Goal: Task Accomplishment & Management: Complete application form

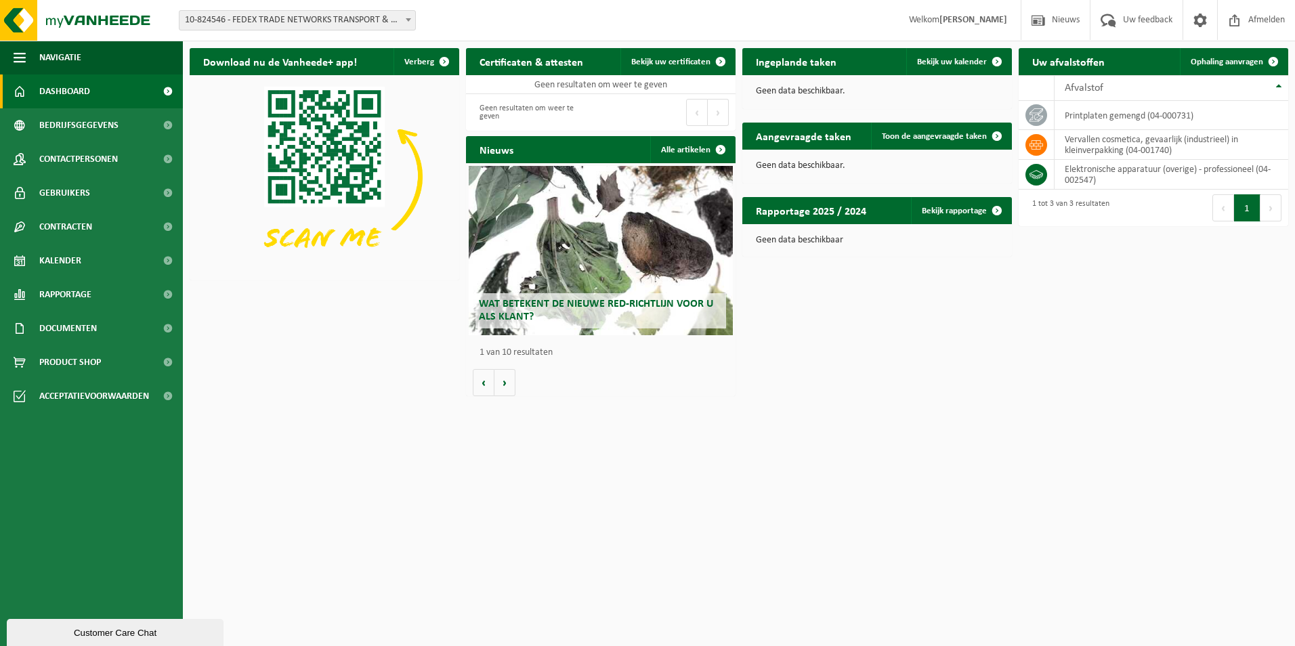
click at [483, 452] on html "Vestiging: 10-824546 - FEDEX TRADE NETWORKS TRANSPORT & BROKERAGE BVBA - MACHEL…" at bounding box center [647, 323] width 1295 height 646
click at [376, 360] on div "Download nu de Vanheede+ app! Verberg Certificaten & attesten Bekijk uw certifi…" at bounding box center [738, 222] width 1105 height 362
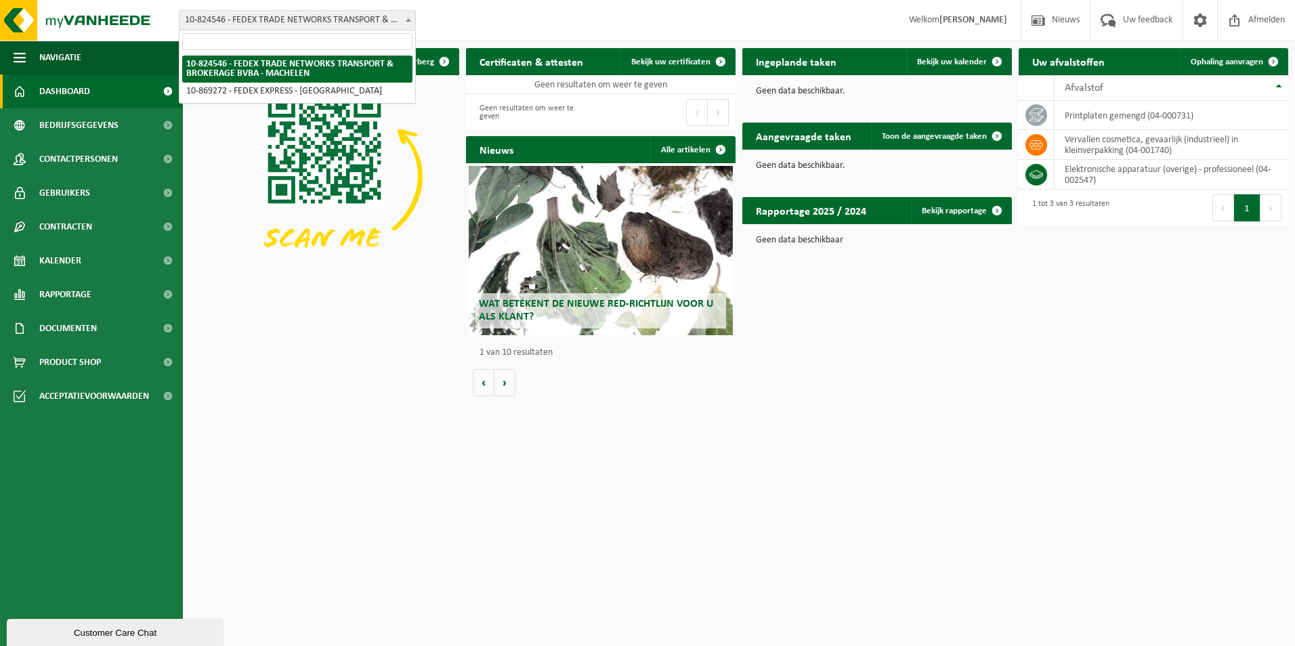
click at [410, 17] on span at bounding box center [409, 20] width 14 height 18
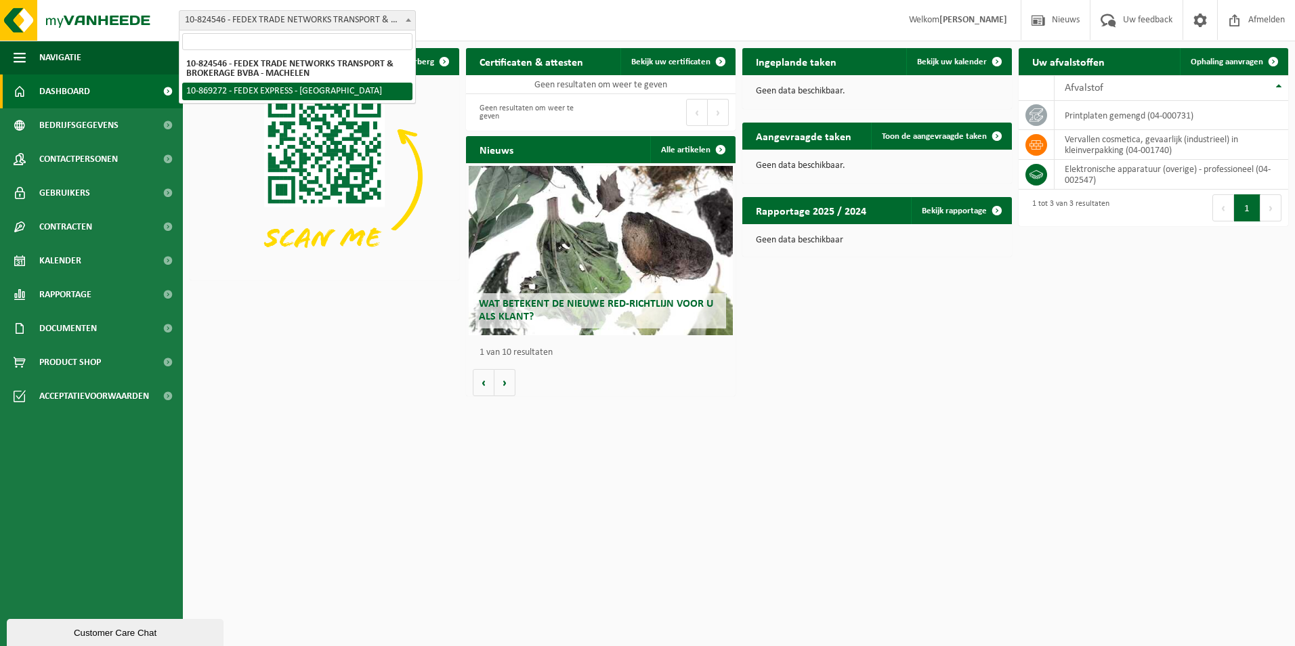
select select "169937"
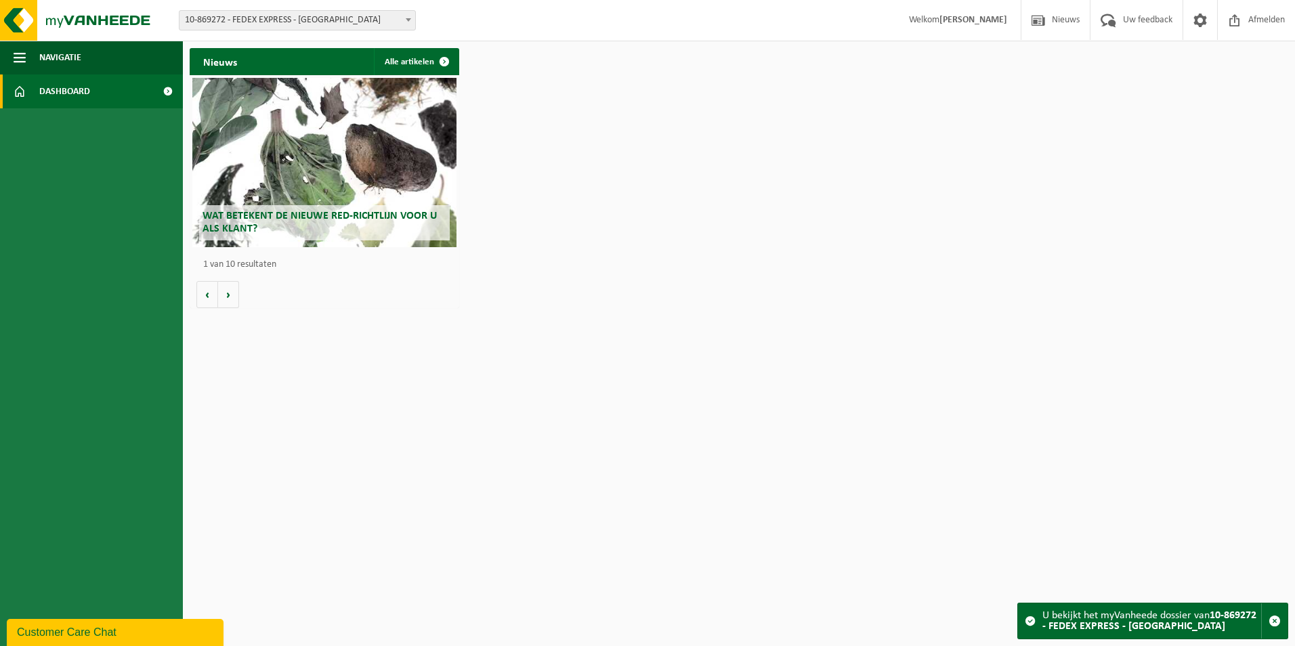
click at [350, 386] on html "Vestiging: 10-824546 - FEDEX TRADE NETWORKS TRANSPORT & BROKERAGE BVBA - MACHEL…" at bounding box center [647, 323] width 1295 height 646
click at [411, 16] on span at bounding box center [409, 20] width 14 height 18
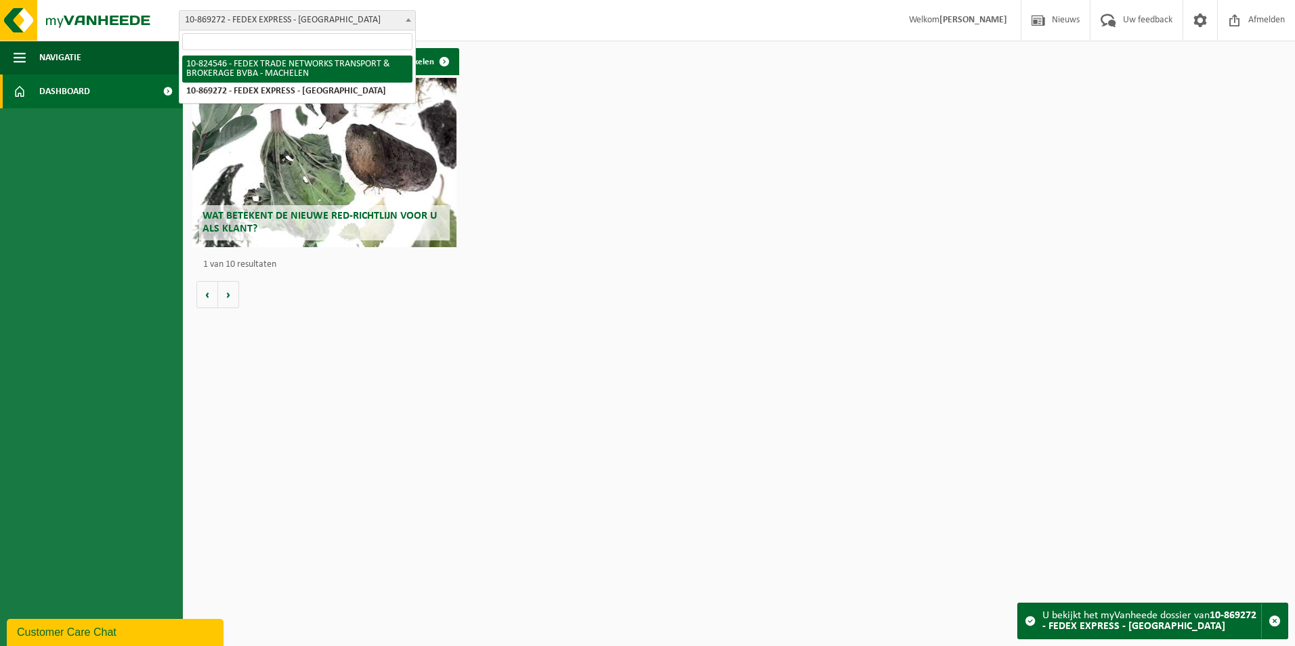
select select "167868"
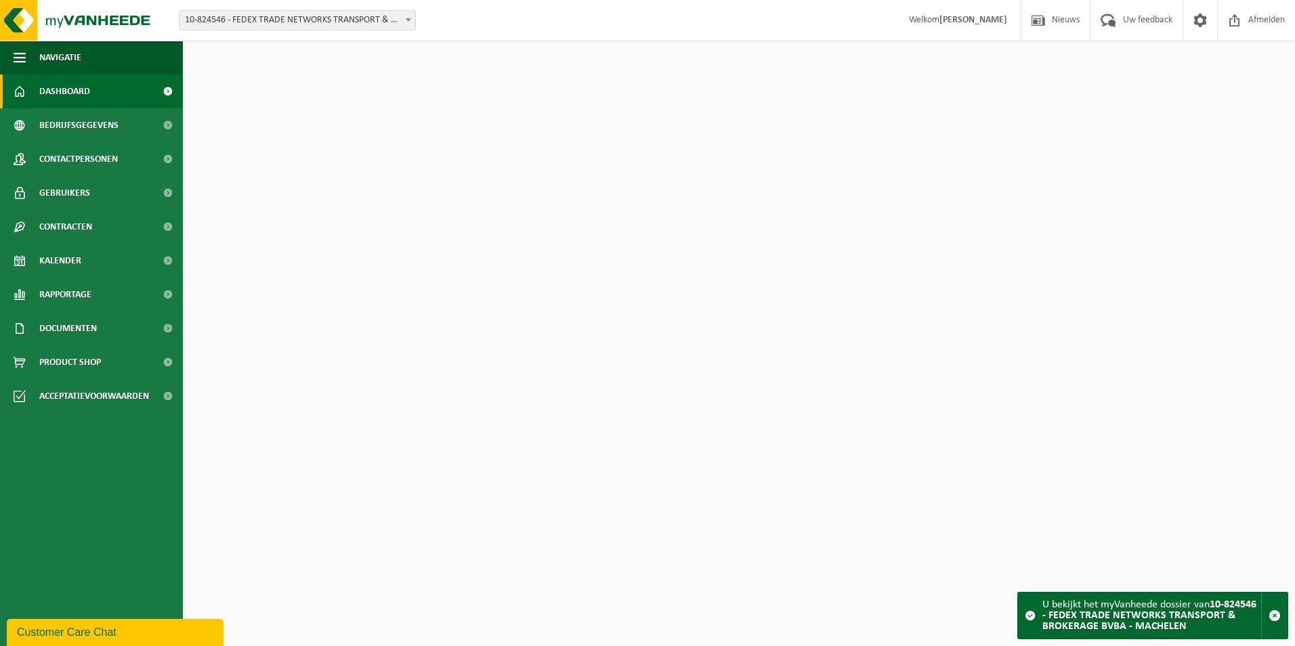
click at [975, 435] on html "Vestiging: 10-824546 - FEDEX TRADE NETWORKS TRANSPORT & BROKERAGE BVBA - MACHEL…" at bounding box center [647, 323] width 1295 height 646
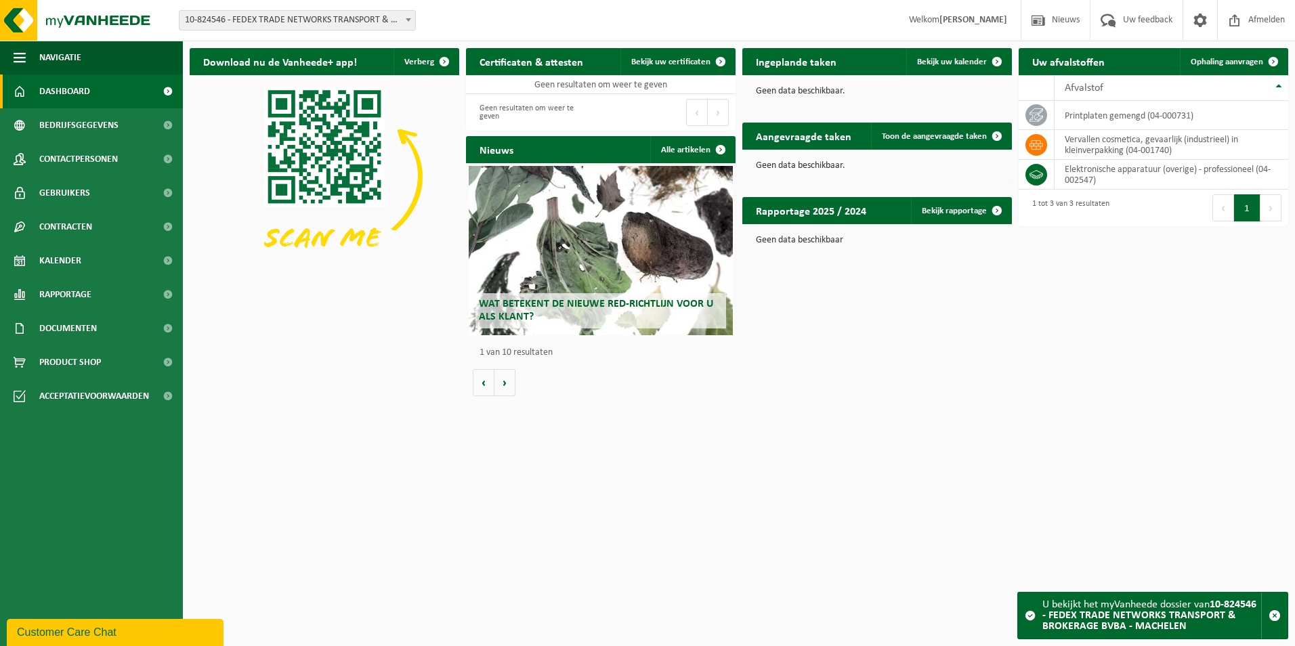
click at [490, 507] on html "Vestiging: 10-824546 - FEDEX TRADE NETWORKS TRANSPORT & BROKERAGE BVBA - MACHEL…" at bounding box center [647, 323] width 1295 height 646
click at [123, 259] on link "Kalender" at bounding box center [91, 261] width 183 height 34
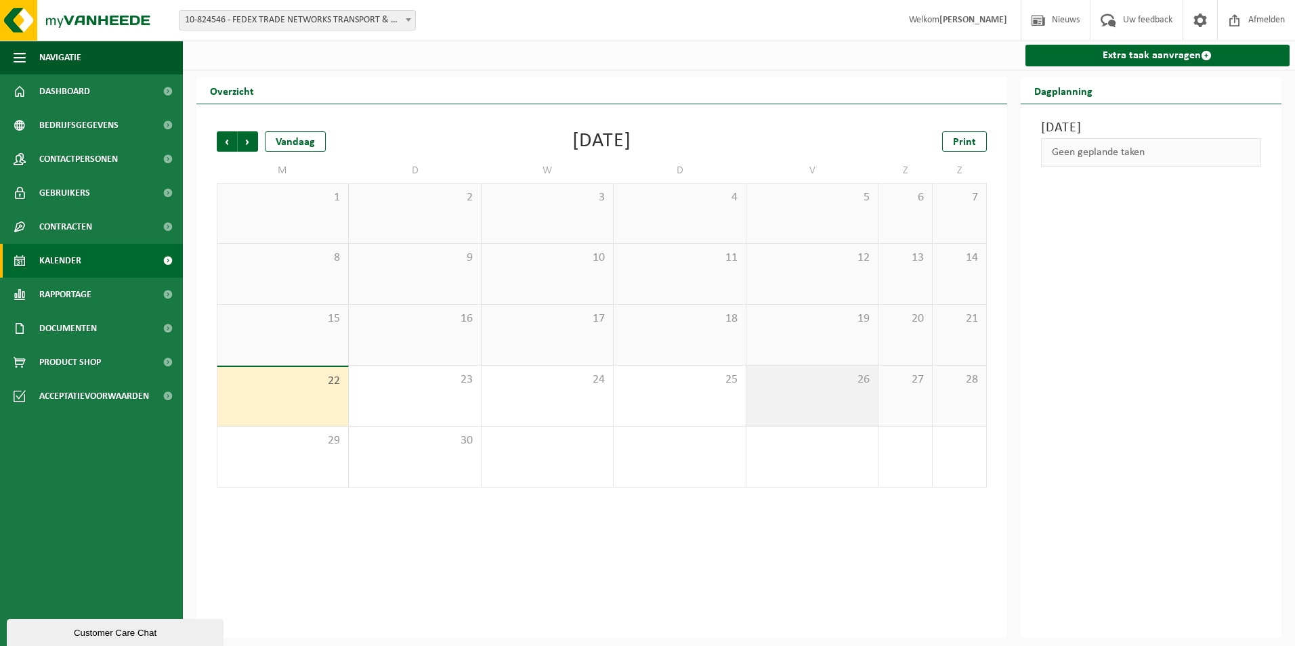
click at [792, 395] on div "26" at bounding box center [811, 396] width 131 height 60
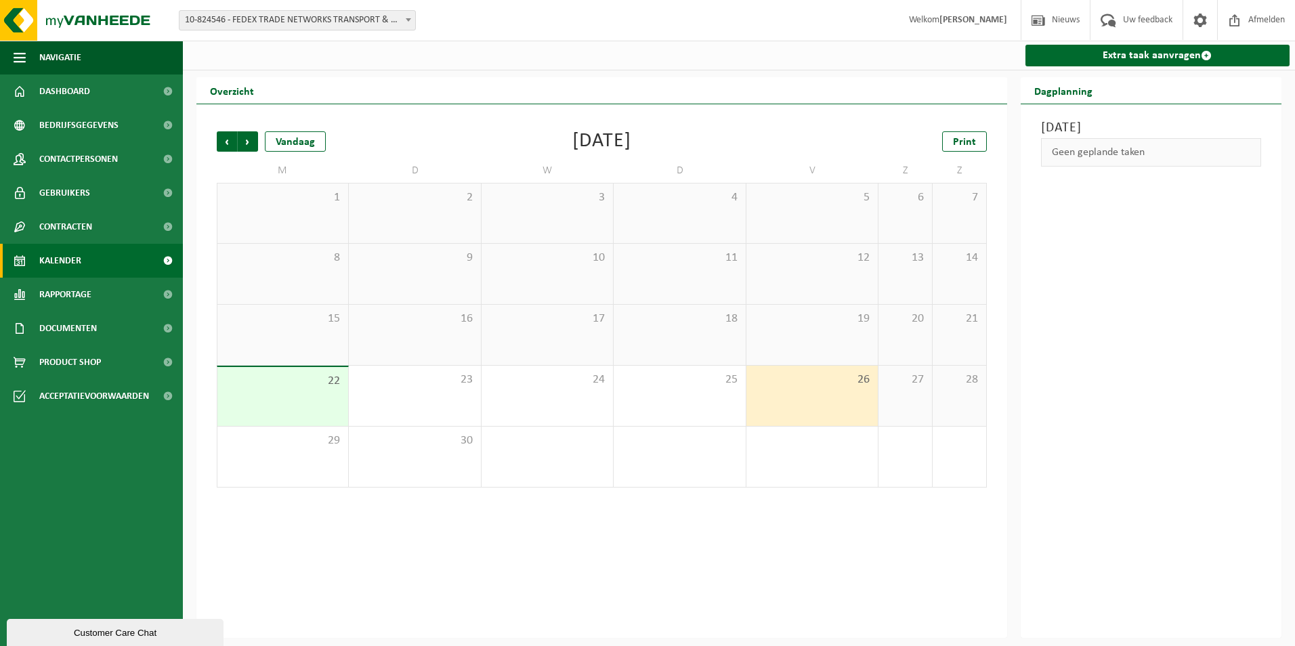
click at [1037, 158] on div "Geen geplande taken" at bounding box center [1151, 153] width 234 height 30
click at [1055, 154] on div "Geen geplande taken" at bounding box center [1151, 152] width 221 height 28
click at [1194, 52] on link "Extra taak aanvragen" at bounding box center [1157, 56] width 265 height 22
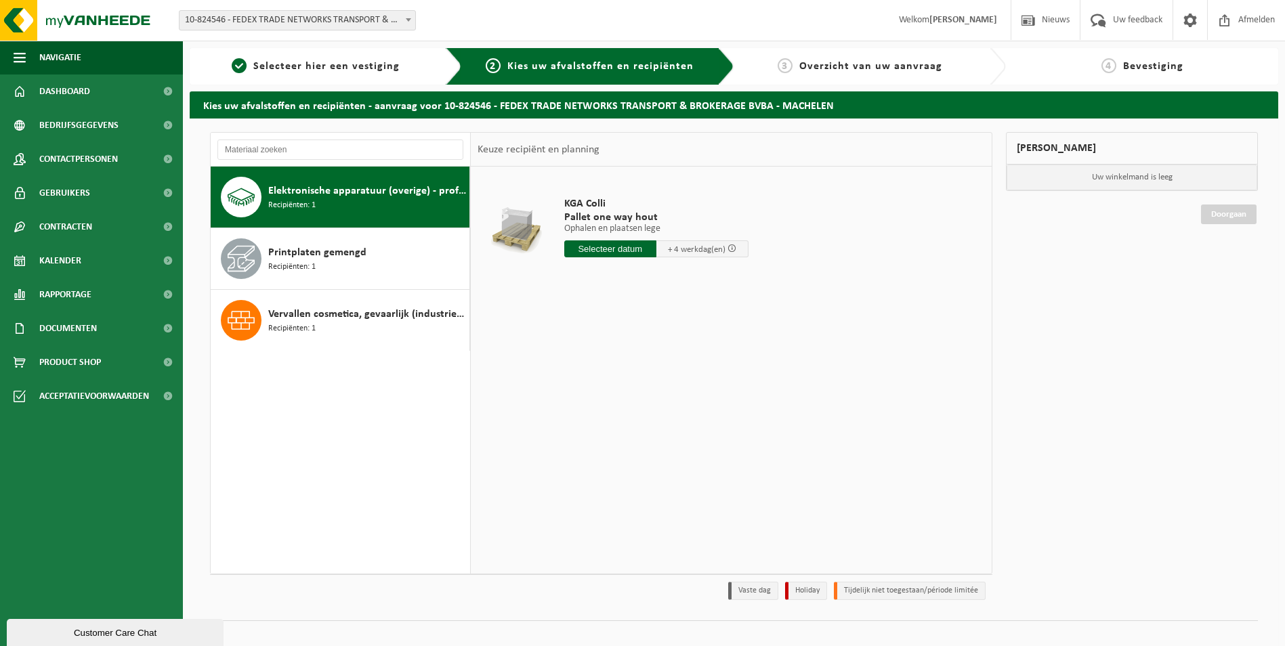
click at [614, 154] on div "Keuze recipiënt en planning" at bounding box center [731, 150] width 521 height 34
click at [356, 148] on input "text" at bounding box center [340, 149] width 246 height 20
click at [336, 200] on div "Elektronische apparatuur (overige) - professioneel Recipiënten: 1" at bounding box center [367, 197] width 198 height 41
click at [314, 195] on span "Elektronische apparatuur (overige) - professioneel" at bounding box center [367, 191] width 198 height 16
click at [583, 254] on input "text" at bounding box center [610, 248] width 92 height 17
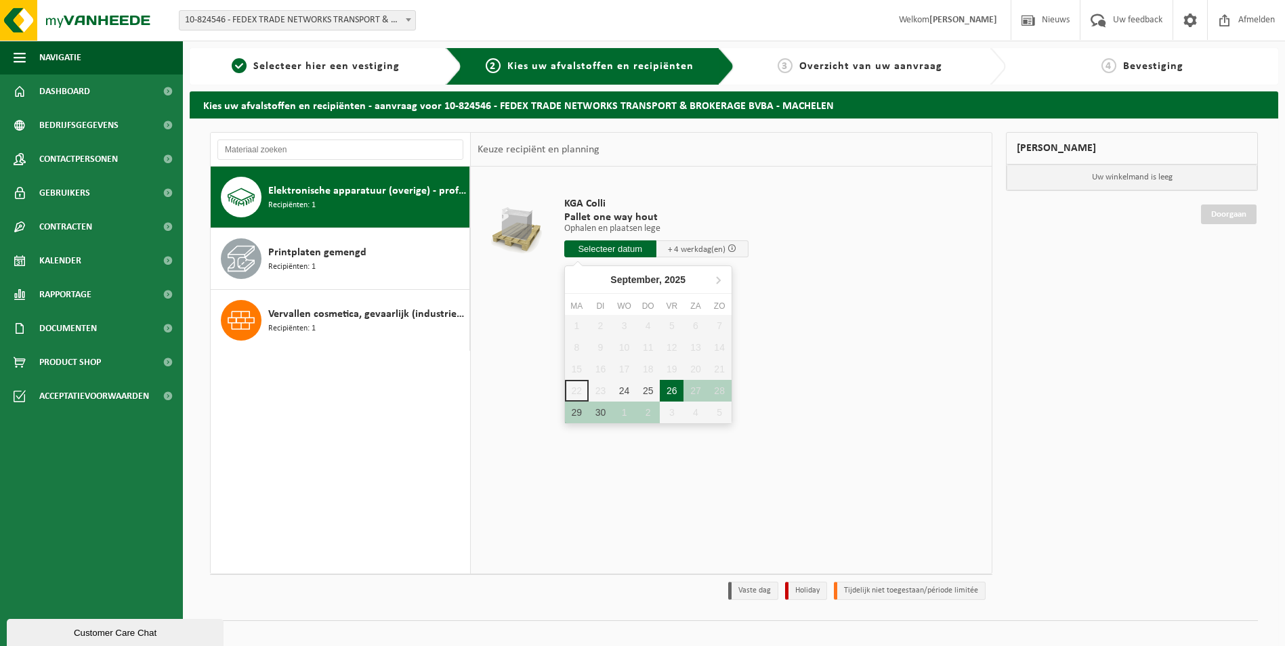
click at [672, 393] on div "26" at bounding box center [672, 391] width 24 height 22
type input "Van 2025-09-26"
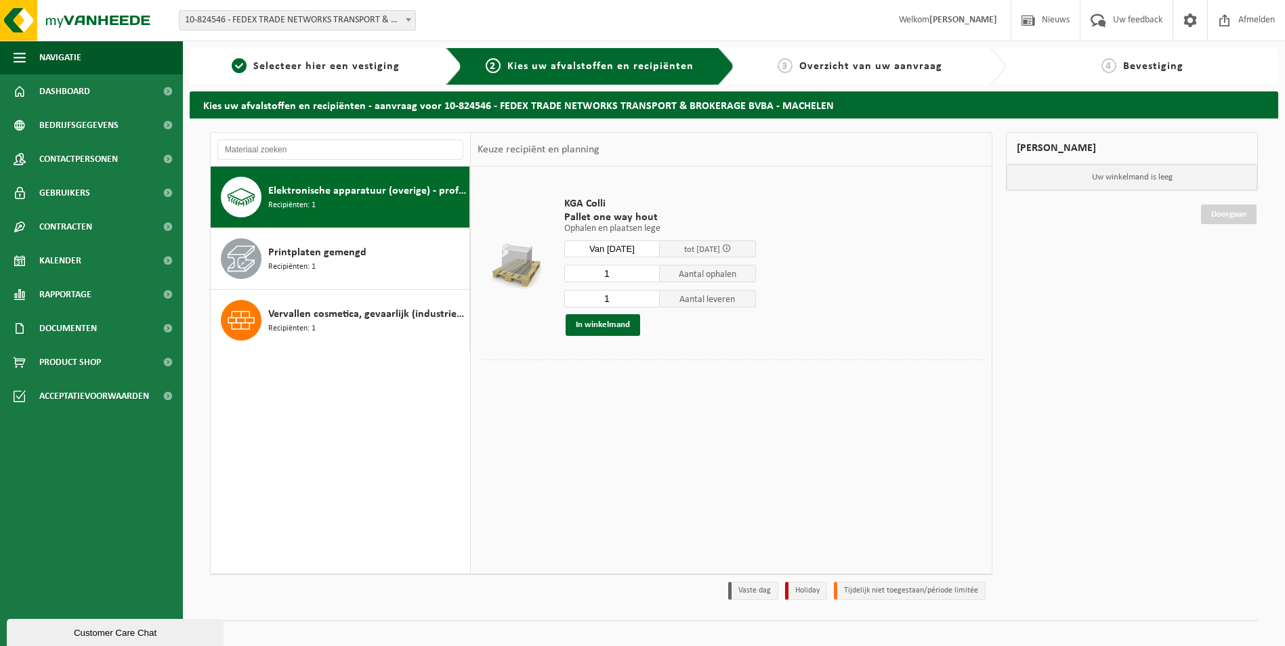
click at [896, 282] on td "KGA Colli Pallet one way hout Ophalen en plaatsen lege Ophalen en plaatsen lege…" at bounding box center [769, 266] width 431 height 186
click at [731, 277] on span "Aantal ophalen" at bounding box center [708, 274] width 96 height 18
drag, startPoint x: 631, startPoint y: 272, endPoint x: 524, endPoint y: 266, distance: 107.1
click at [524, 266] on tr "KGA Colli Pallet one way hout Ophalen en plaatsen lege Ophalen en plaatsen lege…" at bounding box center [730, 266] width 507 height 186
click at [651, 270] on input "2" at bounding box center [612, 274] width 96 height 18
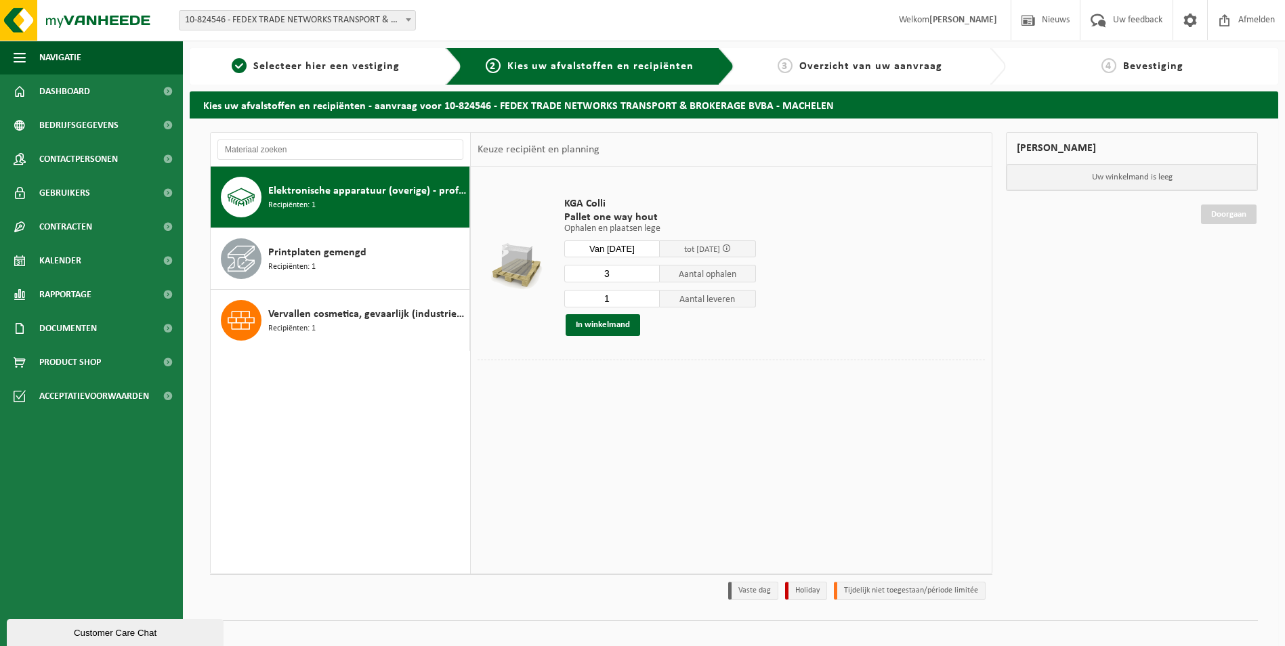
click at [651, 270] on input "3" at bounding box center [612, 274] width 96 height 18
click at [651, 270] on input "4" at bounding box center [612, 274] width 96 height 18
click at [651, 270] on input "5" at bounding box center [612, 274] width 96 height 18
click at [651, 266] on input "5" at bounding box center [612, 274] width 96 height 18
type input "6"
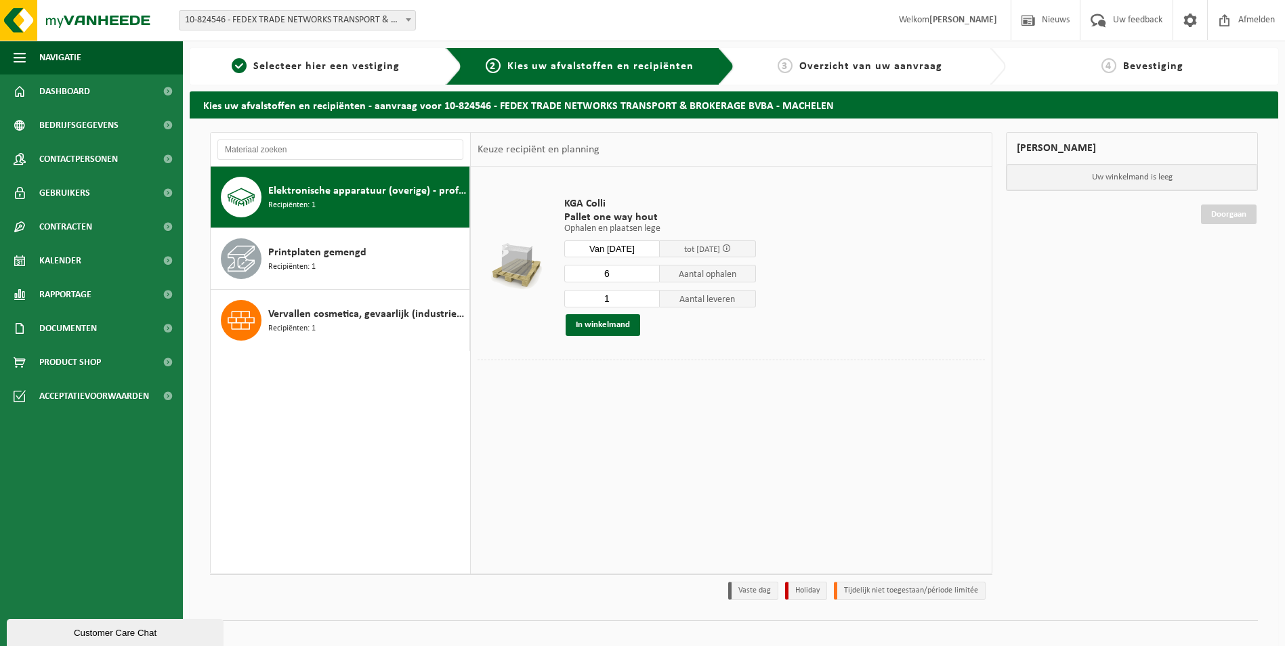
click at [648, 269] on input "6" at bounding box center [612, 274] width 96 height 18
type input "0"
click at [649, 301] on input "0" at bounding box center [612, 299] width 96 height 18
click at [616, 249] on input "Van 2025-09-26" at bounding box center [612, 248] width 96 height 17
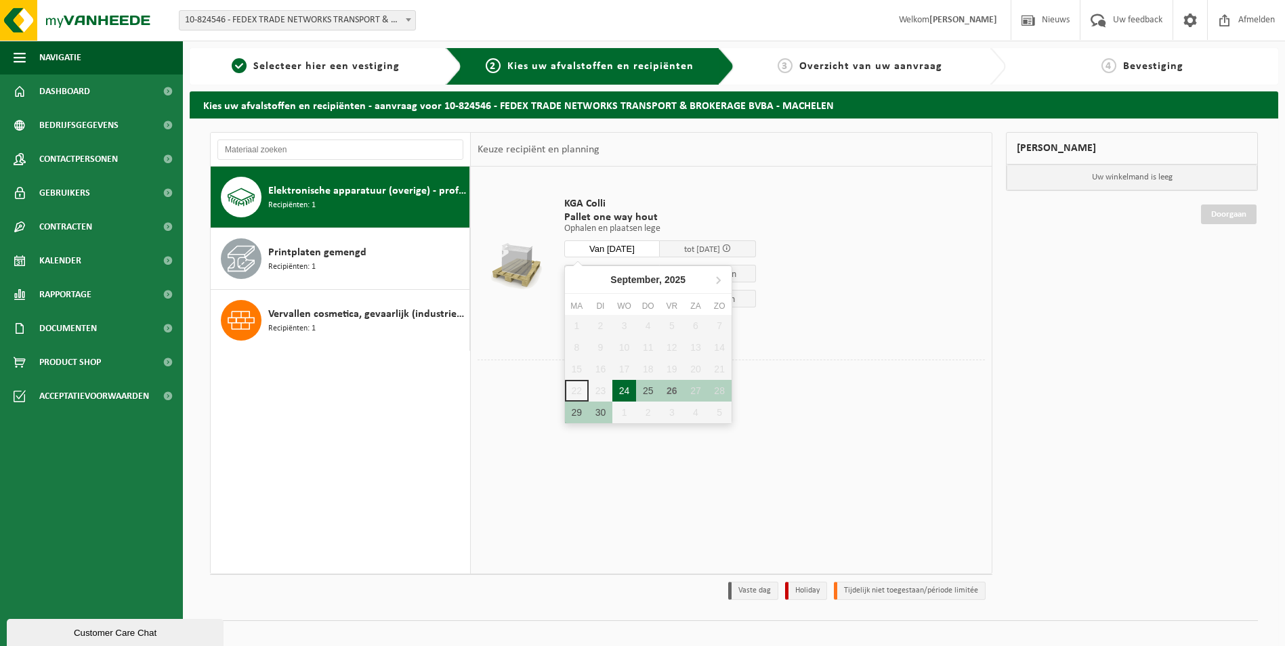
click at [631, 385] on div "24" at bounding box center [624, 391] width 24 height 22
type input "Van 2025-09-24"
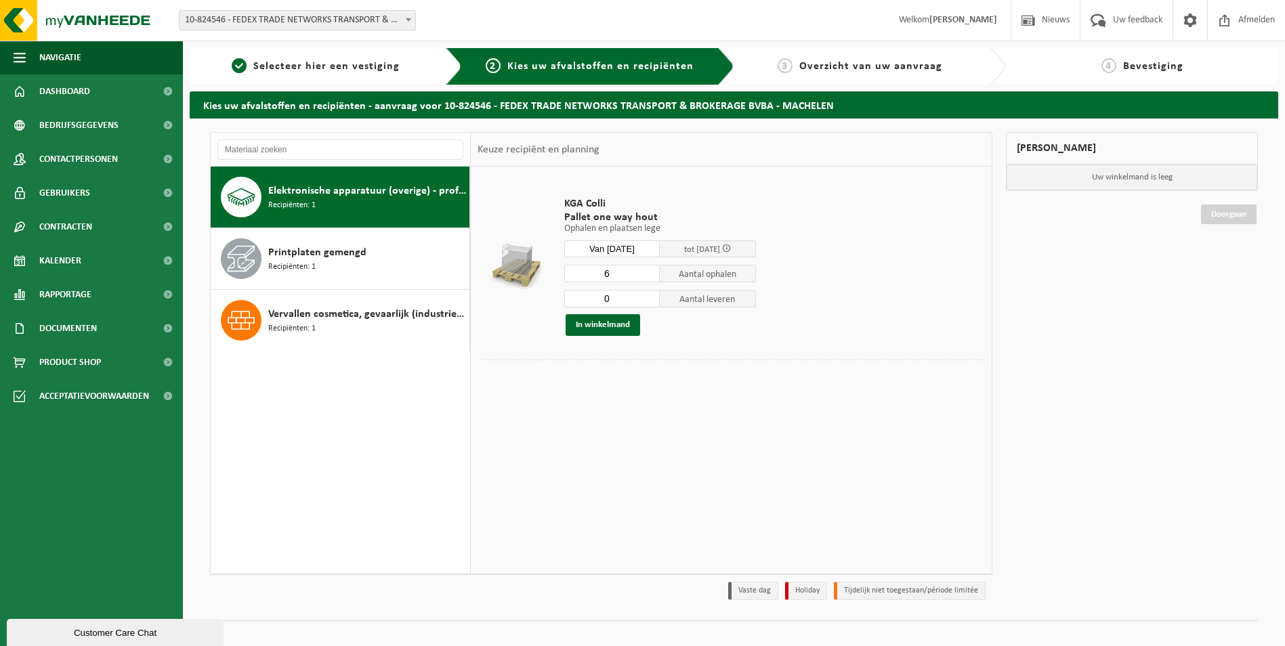
click at [731, 249] on span at bounding box center [726, 248] width 9 height 9
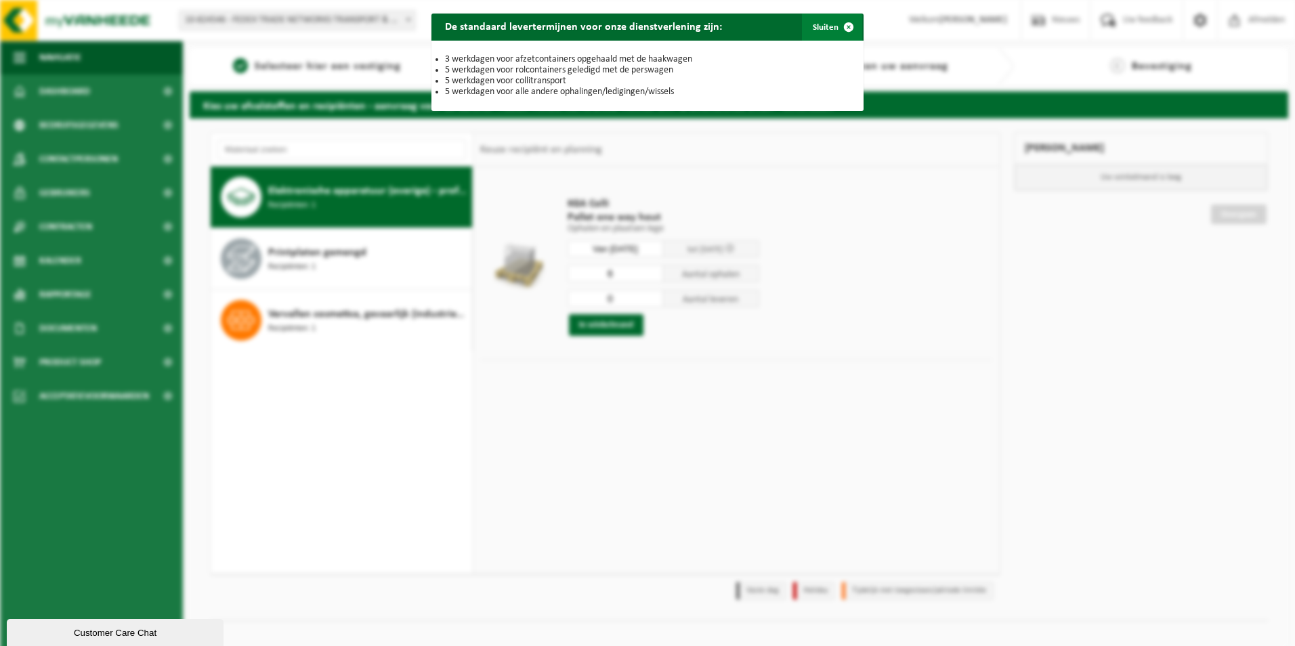
click at [835, 26] on span "button" at bounding box center [848, 27] width 27 height 27
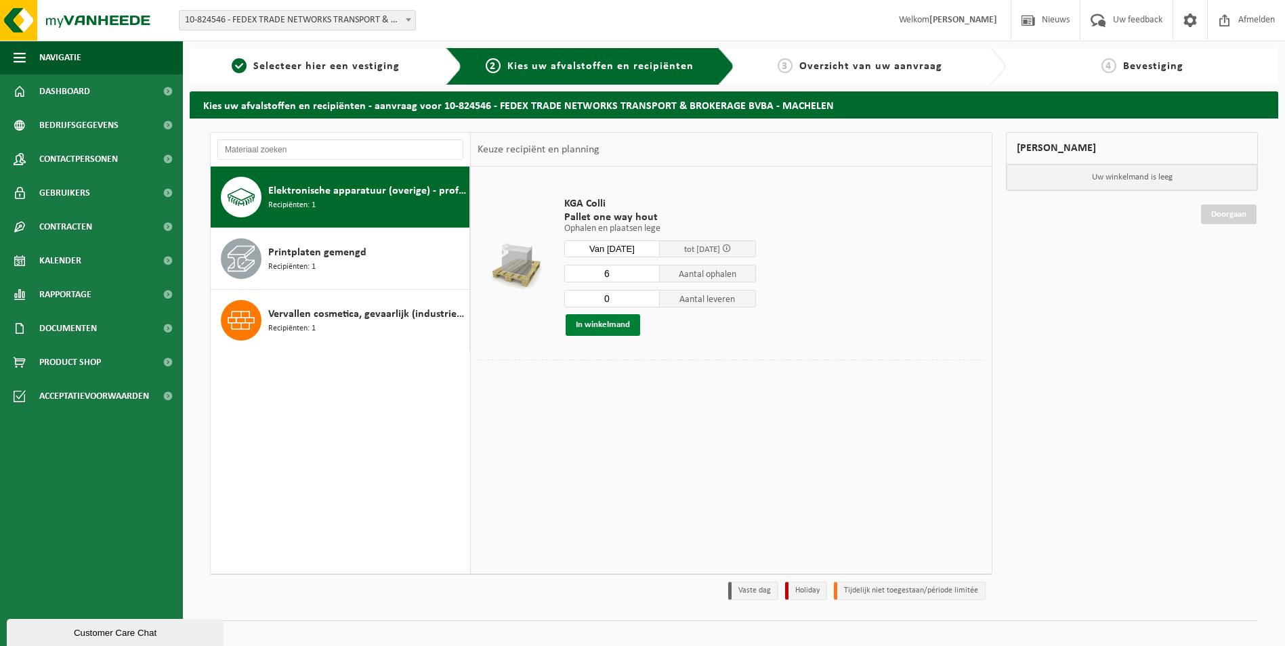
click at [609, 323] on button "In winkelmand" at bounding box center [602, 325] width 74 height 22
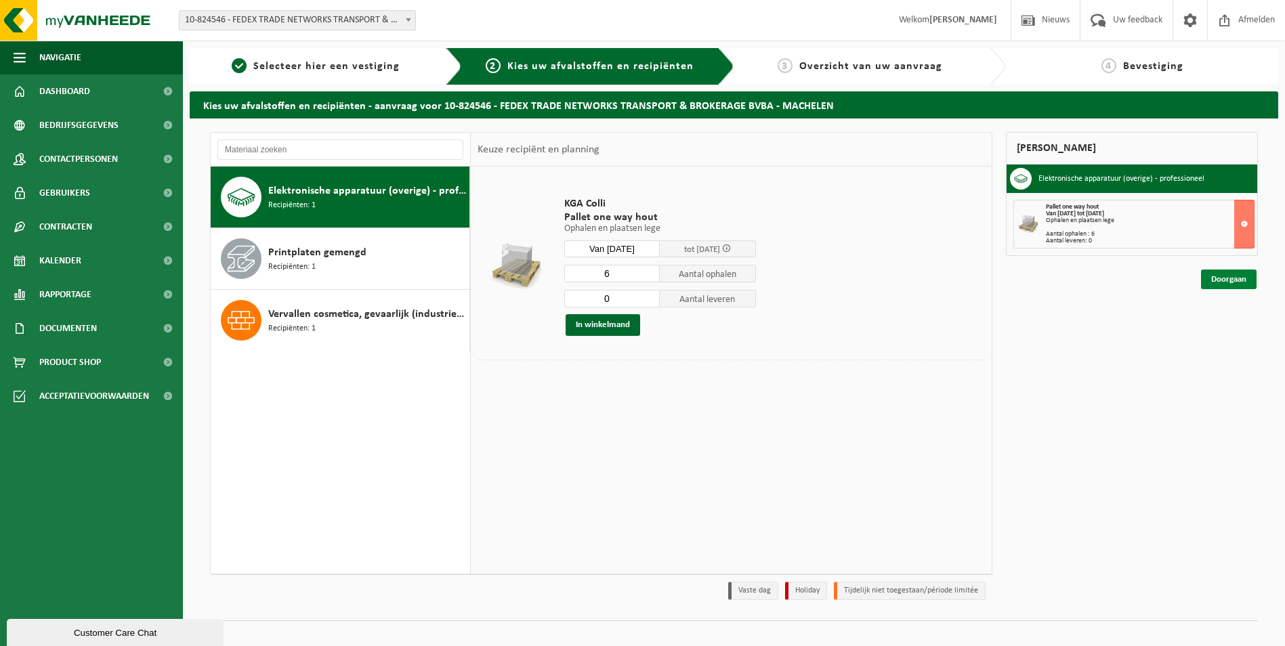
click at [1234, 276] on link "Doorgaan" at bounding box center [1229, 280] width 56 height 20
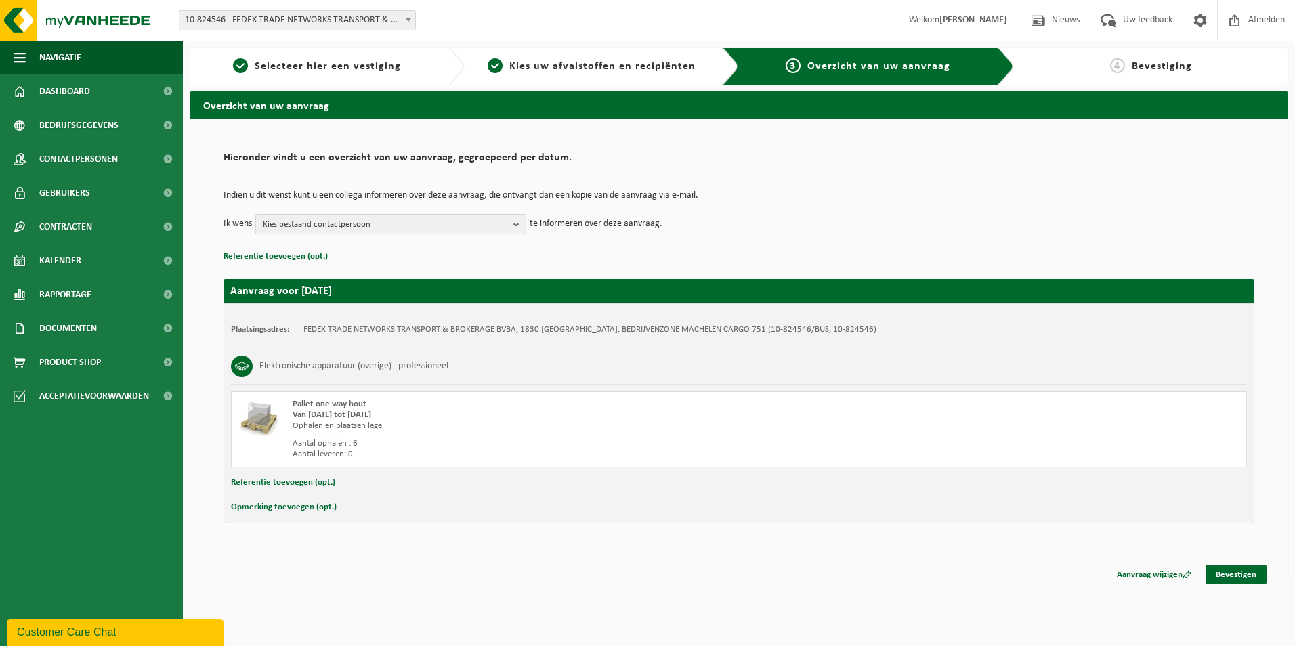
click at [503, 222] on span "Kies bestaand contactpersoon" at bounding box center [385, 225] width 245 height 20
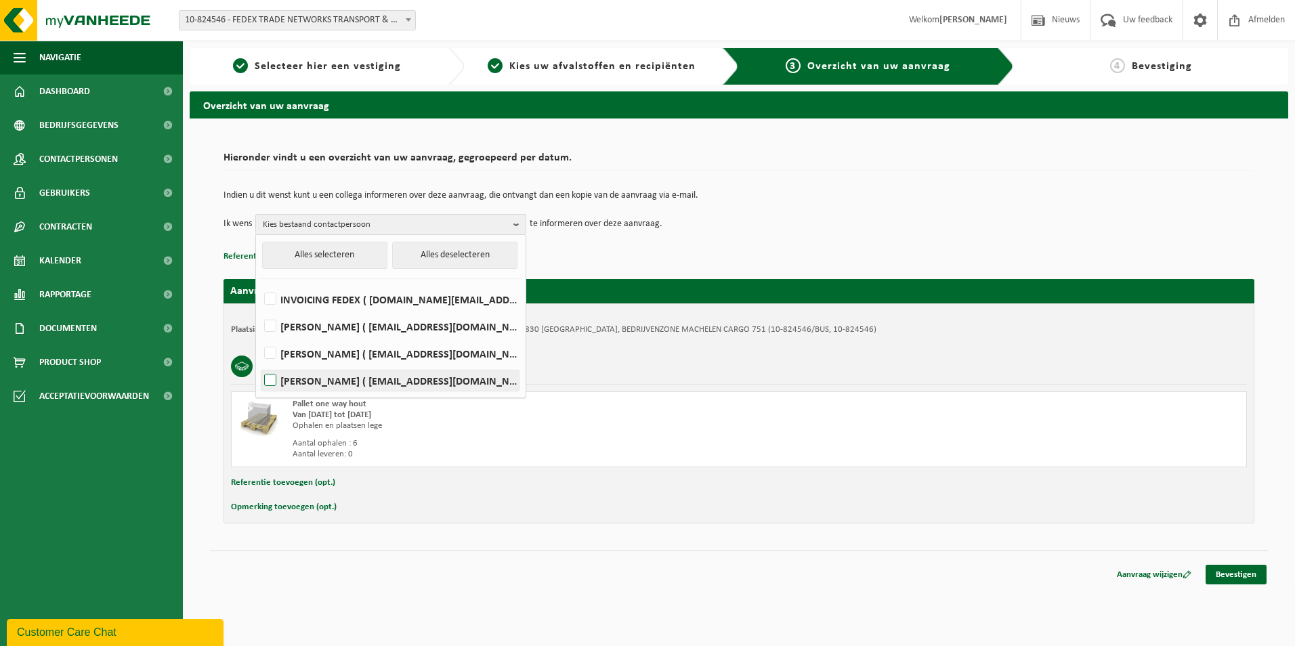
click at [265, 383] on label "GVANSTA ZARIDZE ( zaridze.gvantsa@fedex.com )" at bounding box center [389, 380] width 257 height 20
click at [259, 364] on input "GVANSTA ZARIDZE ( zaridze.gvantsa@fedex.com )" at bounding box center [259, 363] width 1 height 1
checkbox input "true"
click at [638, 596] on html "Vestiging: 10-824546 - FEDEX TRADE NETWORKS TRANSPORT & BROKERAGE BVBA - MACHEL…" at bounding box center [647, 323] width 1295 height 646
click at [840, 270] on div "Aanvraag voor 2025-09-24 Plaatsingsadres: FEDEX TRADE NETWORKS TRANSPORT & BROK…" at bounding box center [738, 394] width 1031 height 258
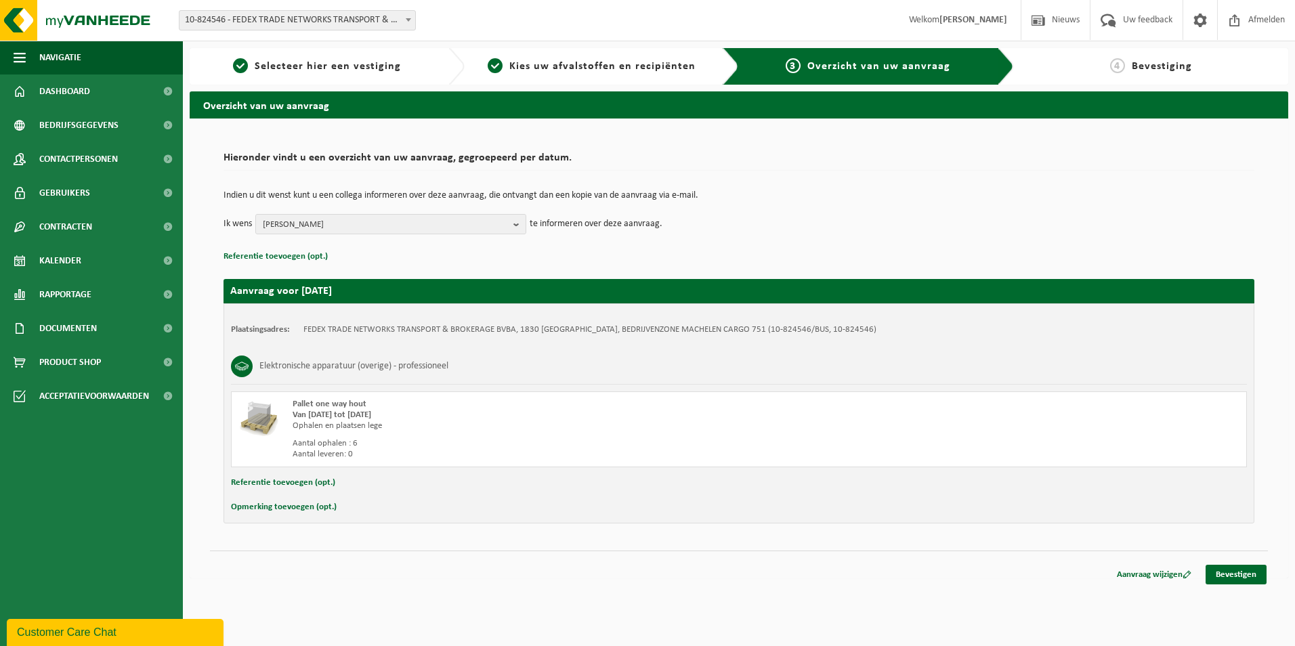
click at [381, 347] on div "Plaatsingsadres: FEDEX TRADE NETWORKS TRANSPORT & BROKERAGE BVBA, 1830 MACHELEN…" at bounding box center [738, 413] width 1031 height 220
click at [490, 328] on td "FEDEX TRADE NETWORKS TRANSPORT & BROKERAGE BVBA, 1830 MACHELEN, BEDRIJVENZONE M…" at bounding box center [589, 329] width 573 height 11
click at [1244, 578] on link "Bevestigen" at bounding box center [1235, 575] width 61 height 20
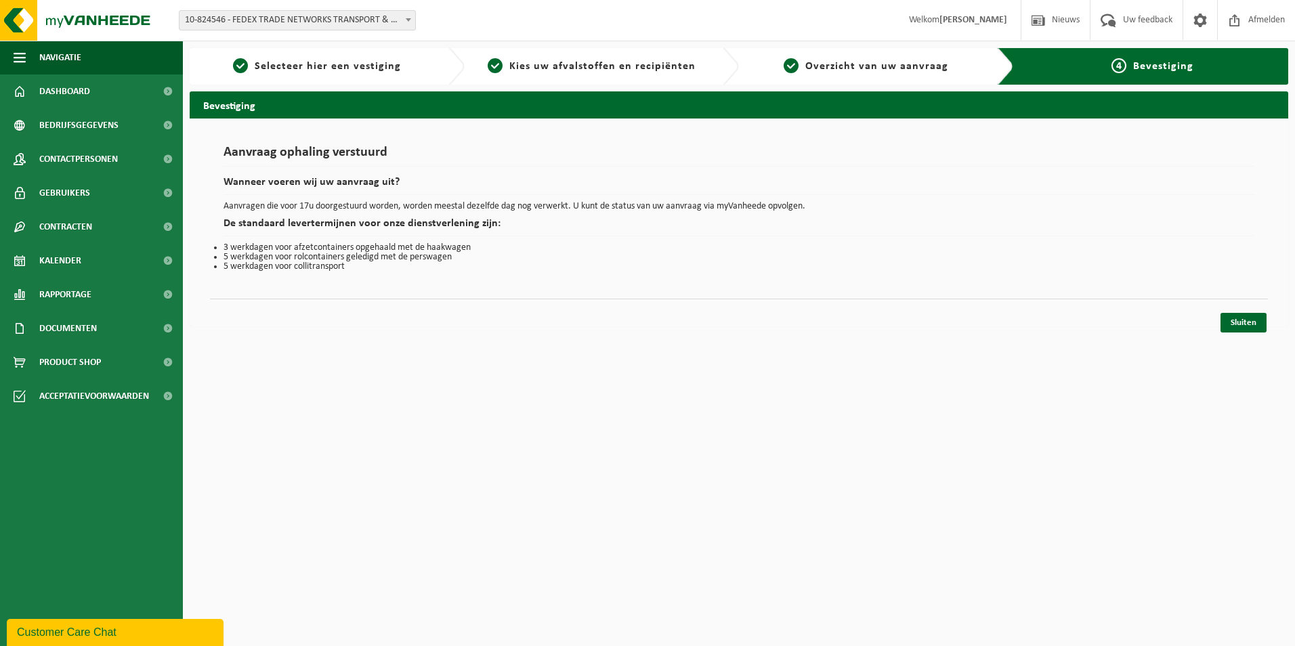
click at [586, 378] on html "Vestiging: 10-824546 - FEDEX TRADE NETWORKS TRANSPORT & BROKERAGE BVBA - MACHEL…" at bounding box center [647, 323] width 1295 height 646
click at [555, 589] on html "Vestiging: 10-824546 - FEDEX TRADE NETWORKS TRANSPORT & BROKERAGE BVBA - MACHEL…" at bounding box center [647, 323] width 1295 height 646
click at [387, 406] on html "Vestiging: 10-824546 - FEDEX TRADE NETWORKS TRANSPORT & BROKERAGE BVBA - MACHEL…" at bounding box center [647, 323] width 1295 height 646
click at [427, 383] on html "Vestiging: 10-824546 - FEDEX TRADE NETWORKS TRANSPORT & BROKERAGE BVBA - MACHEL…" at bounding box center [647, 323] width 1295 height 646
click at [605, 407] on html "Vestiging: 10-824546 - FEDEX TRADE NETWORKS TRANSPORT & BROKERAGE BVBA - MACHEL…" at bounding box center [647, 323] width 1295 height 646
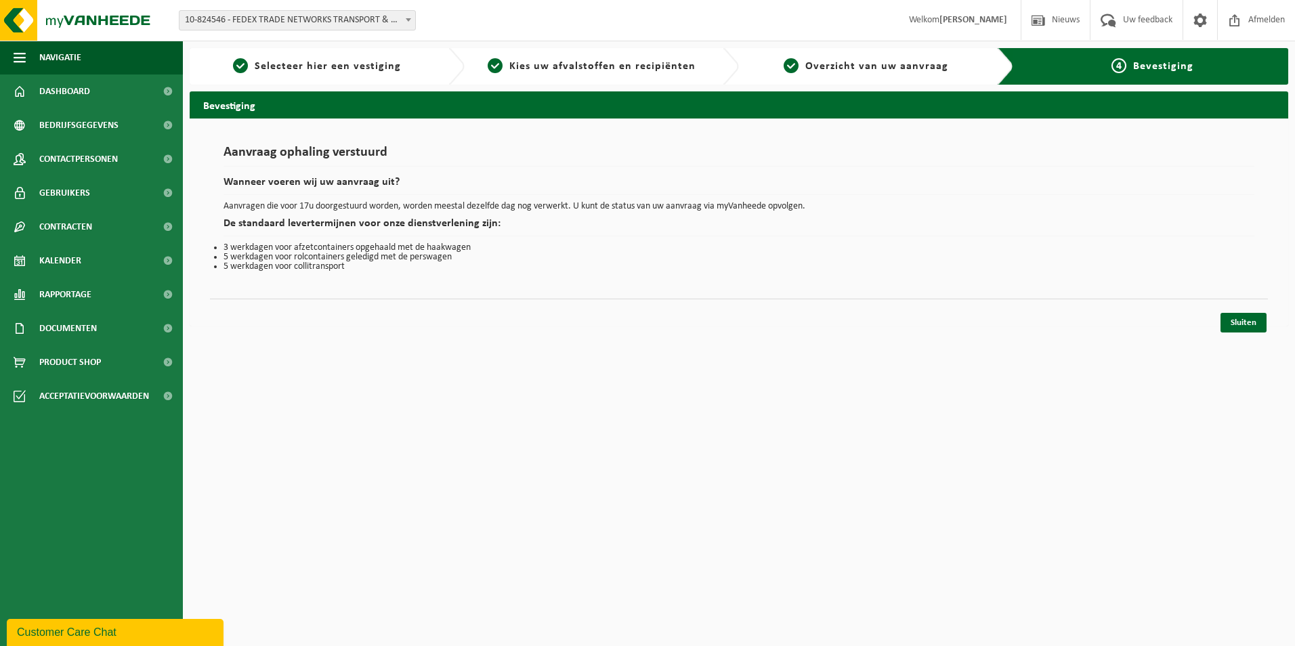
click at [551, 539] on html "Vestiging: 10-824546 - FEDEX TRADE NETWORKS TRANSPORT & BROKERAGE BVBA - MACHEL…" at bounding box center [647, 323] width 1295 height 646
click at [456, 428] on html "Vestiging: 10-824546 - FEDEX TRADE NETWORKS TRANSPORT & BROKERAGE BVBA - MACHEL…" at bounding box center [647, 323] width 1295 height 646
click at [521, 448] on html "Vestiging: 10-824546 - FEDEX TRADE NETWORKS TRANSPORT & BROKERAGE BVBA - MACHEL…" at bounding box center [647, 323] width 1295 height 646
click at [909, 560] on html "Vestiging: 10-824546 - FEDEX TRADE NETWORKS TRANSPORT & BROKERAGE BVBA - MACHEL…" at bounding box center [647, 323] width 1295 height 646
drag, startPoint x: 1012, startPoint y: 575, endPoint x: 969, endPoint y: 619, distance: 61.8
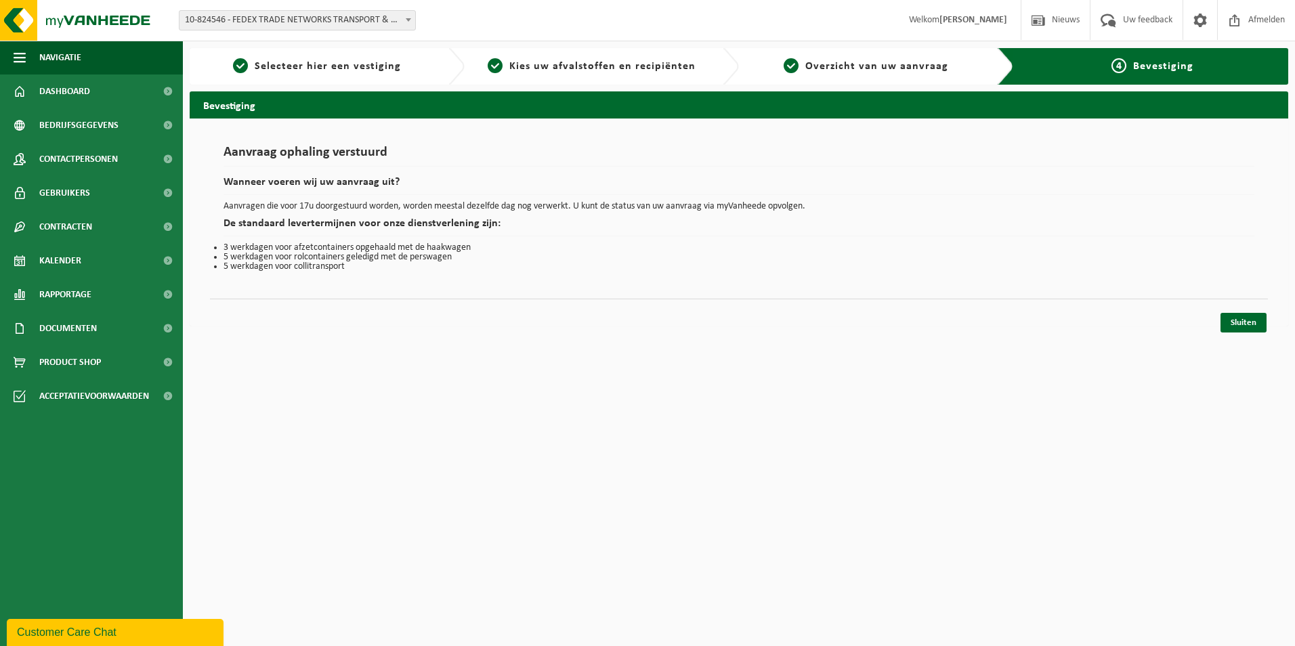
click at [1013, 575] on html "Vestiging: 10-824546 - FEDEX TRADE NETWORKS TRANSPORT & BROKERAGE BVBA - MACHEL…" at bounding box center [647, 323] width 1295 height 646
click at [703, 500] on html "Vestiging: 10-824546 - FEDEX TRADE NETWORKS TRANSPORT & BROKERAGE BVBA - MACHEL…" at bounding box center [647, 323] width 1295 height 646
click at [450, 532] on html "Vestiging: 10-824546 - FEDEX TRADE NETWORKS TRANSPORT & BROKERAGE BVBA - MACHEL…" at bounding box center [647, 323] width 1295 height 646
